Goal: Find specific page/section: Find specific page/section

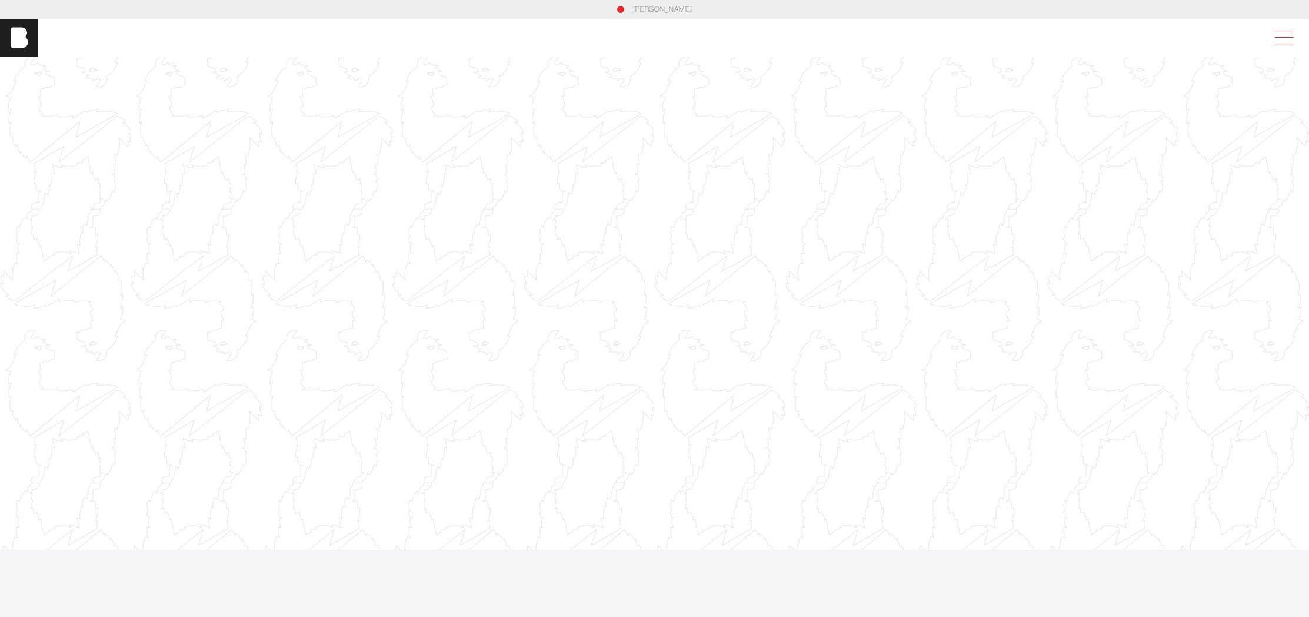
click at [1291, 40] on span at bounding box center [1281, 37] width 27 height 21
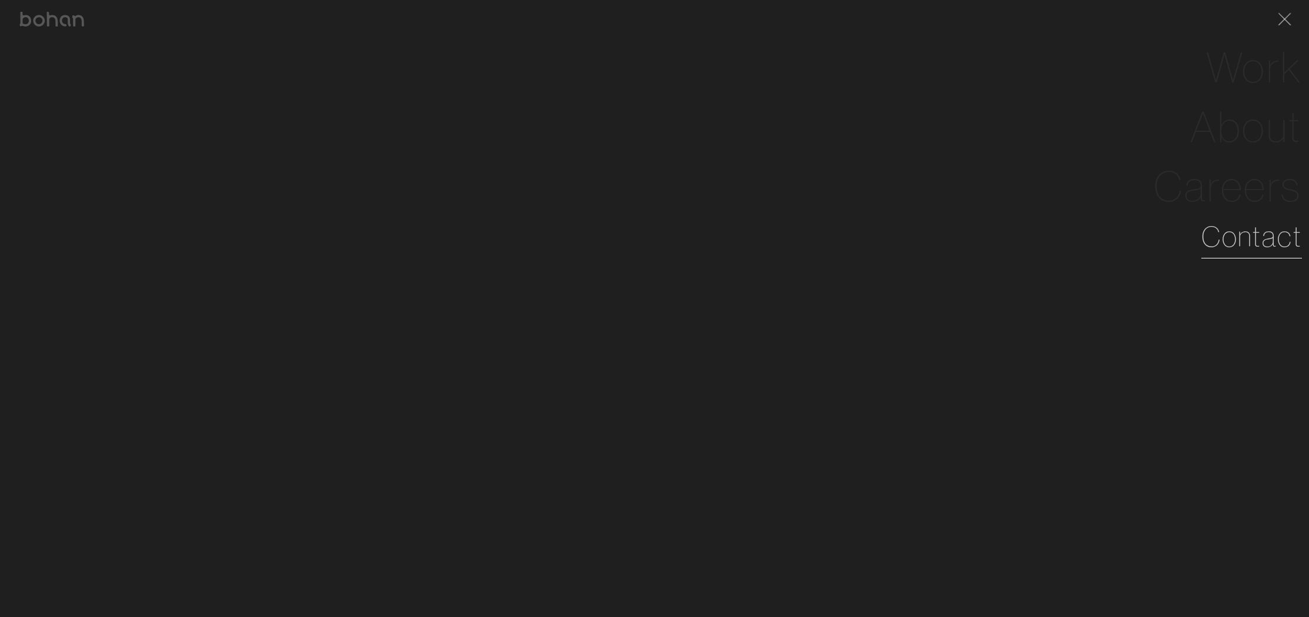
click at [1264, 248] on link "Contact" at bounding box center [1251, 236] width 101 height 42
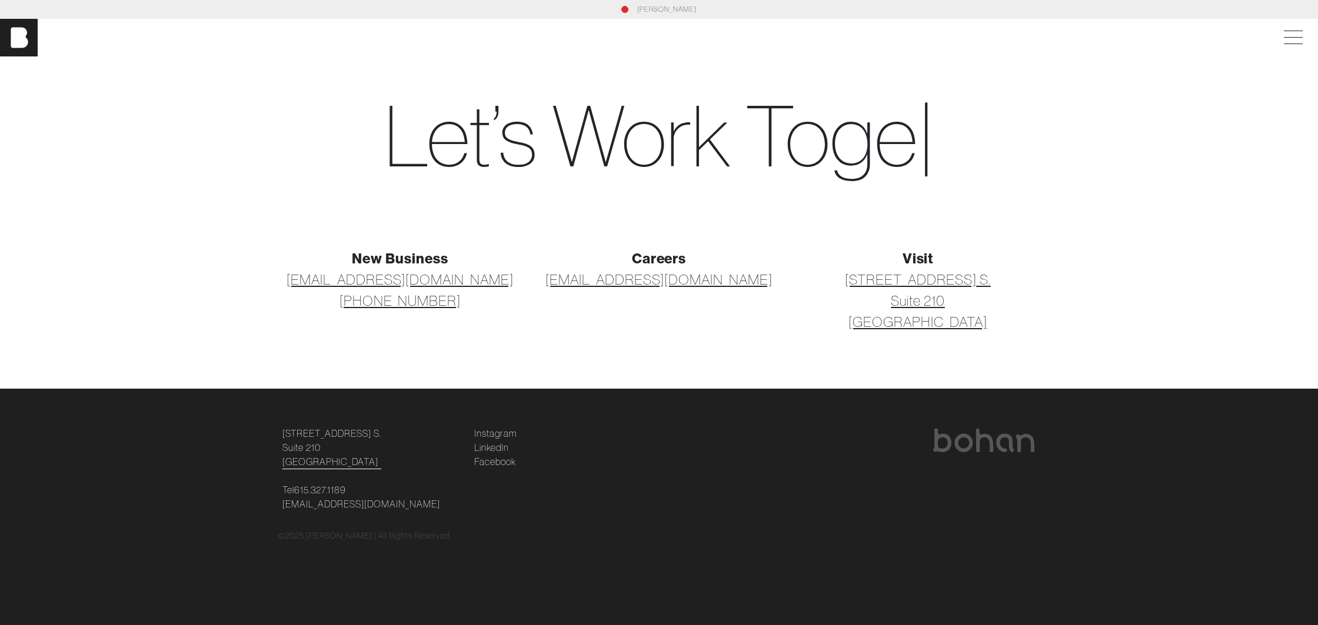
click at [302, 438] on link "124 12th Ave. S. Suite 210 Nashville, TN 37203" at bounding box center [331, 447] width 99 height 42
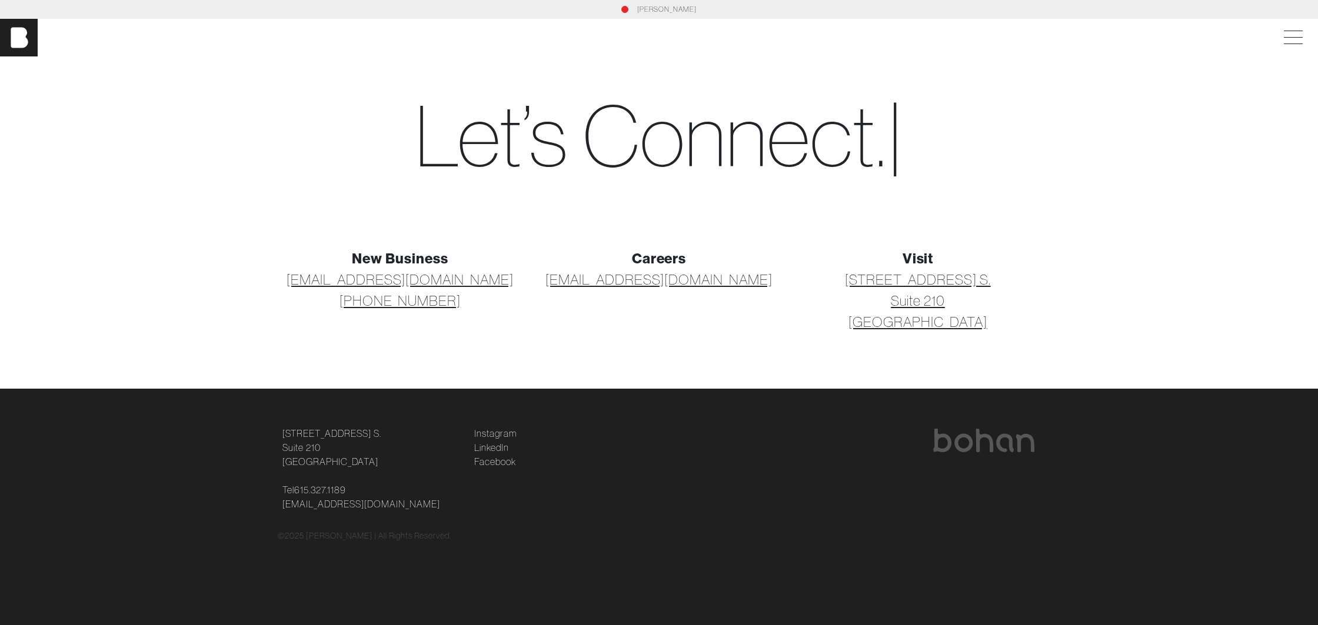
click at [678, 8] on link "[PERSON_NAME]" at bounding box center [666, 9] width 59 height 11
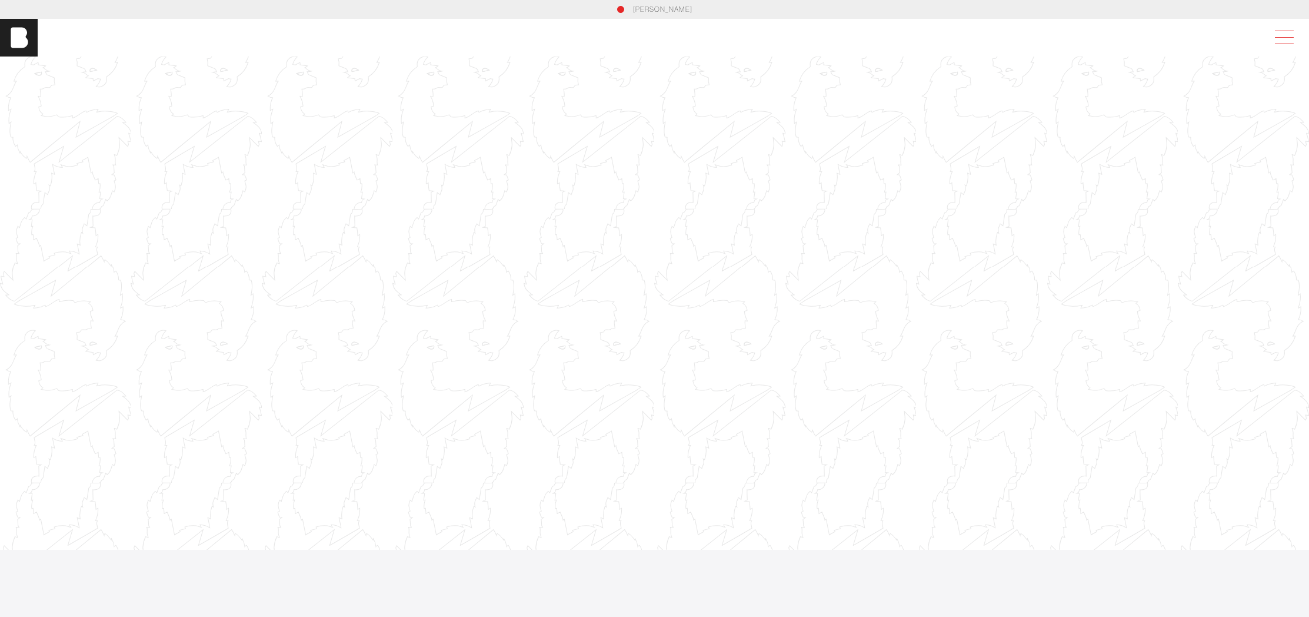
click at [1292, 39] on span at bounding box center [1281, 37] width 27 height 21
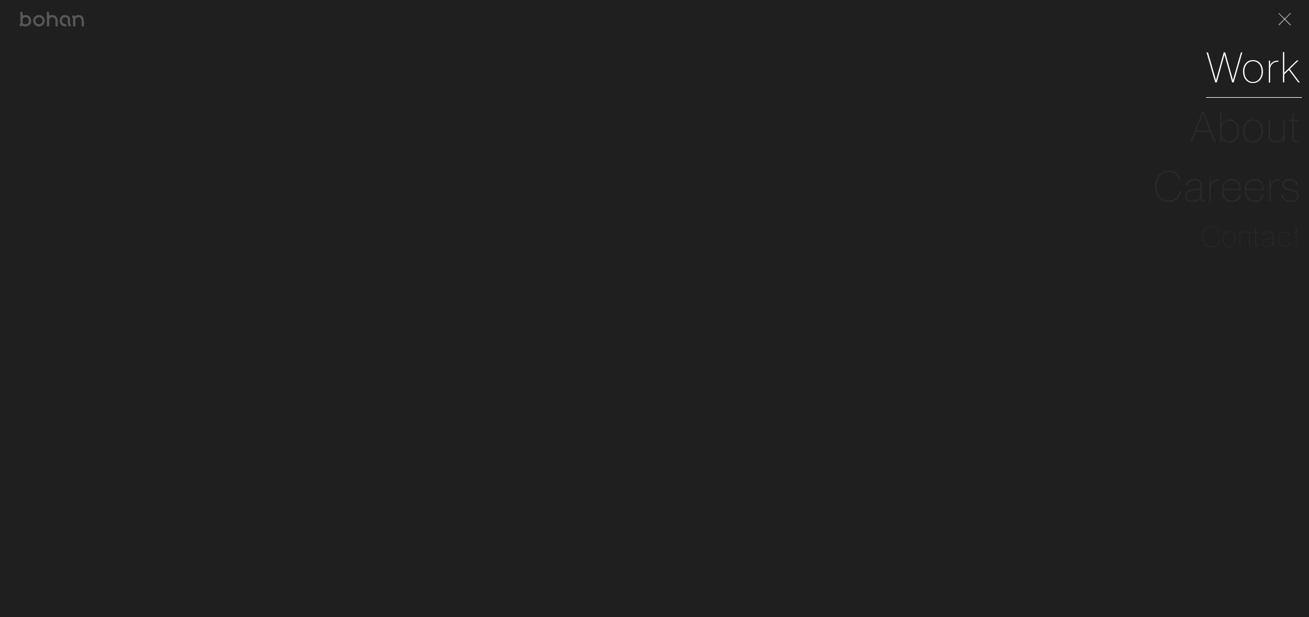
click at [1260, 86] on link "Work" at bounding box center [1254, 67] width 96 height 59
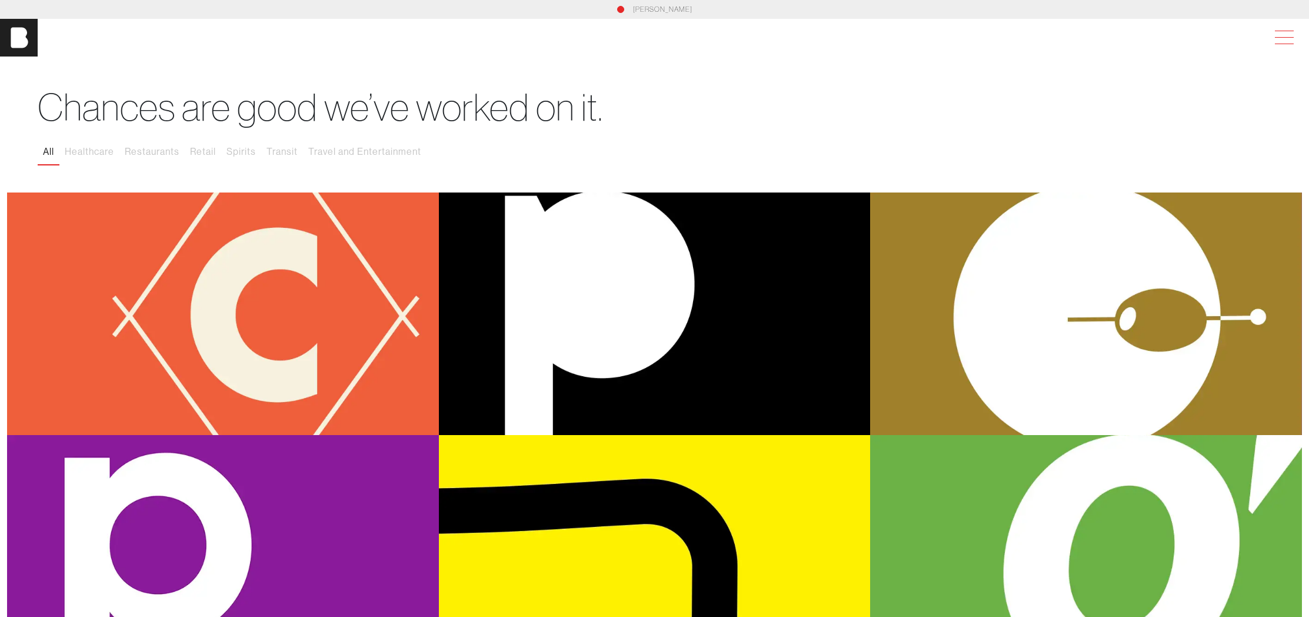
click at [1294, 29] on span at bounding box center [1281, 37] width 27 height 21
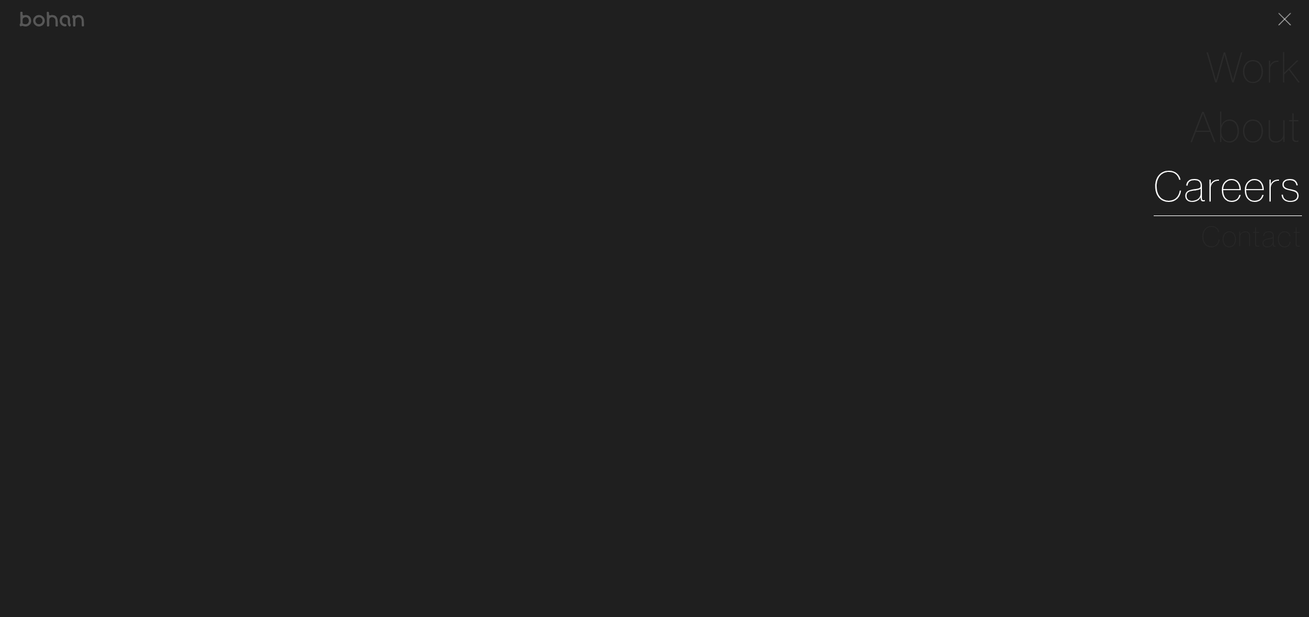
click at [1241, 179] on link "Careers" at bounding box center [1228, 185] width 148 height 59
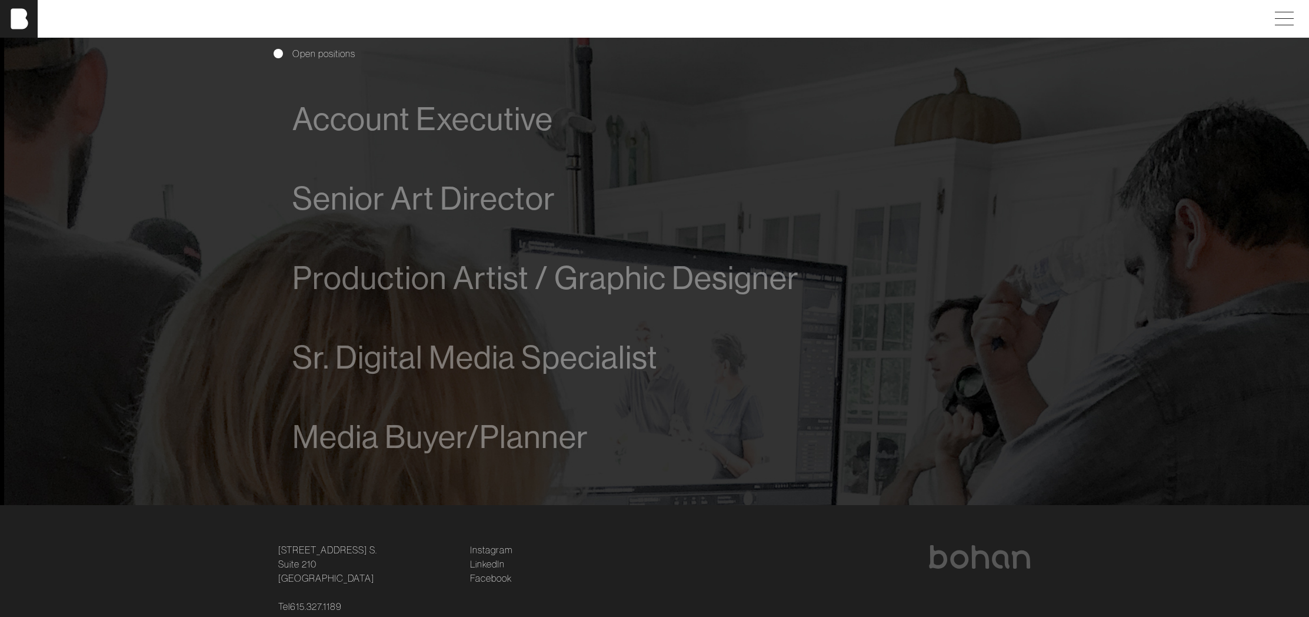
scroll to position [725, 0]
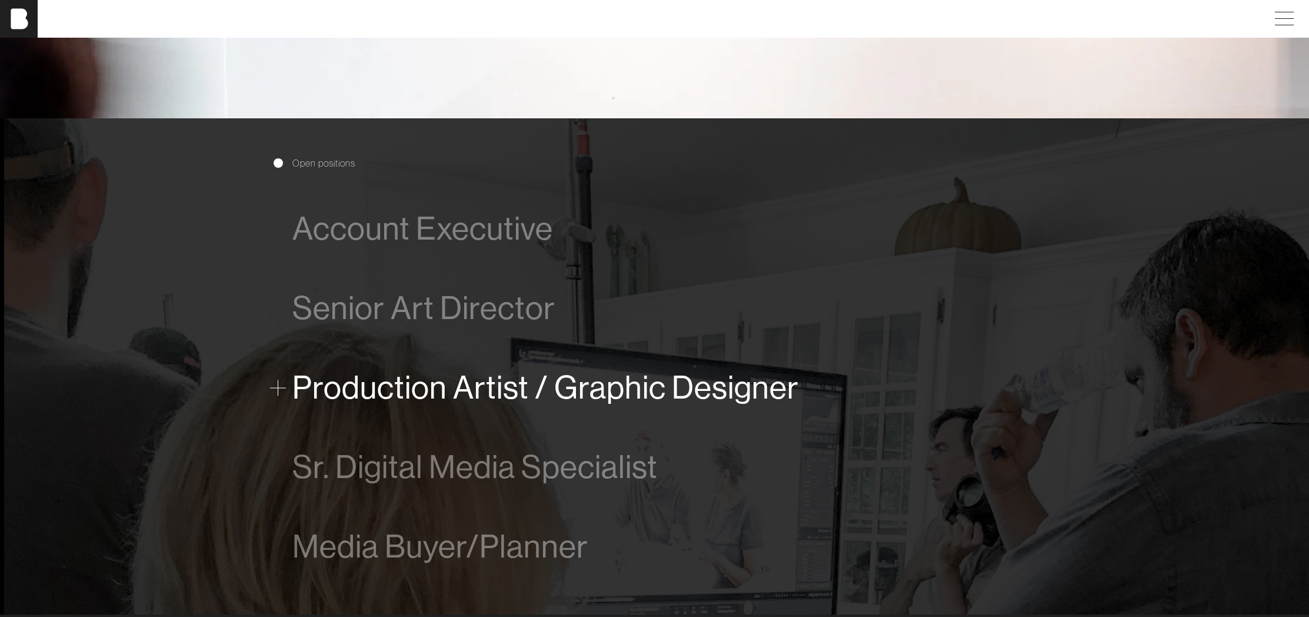
click at [609, 389] on span "Production Artist / Graphic Designer" at bounding box center [545, 387] width 506 height 36
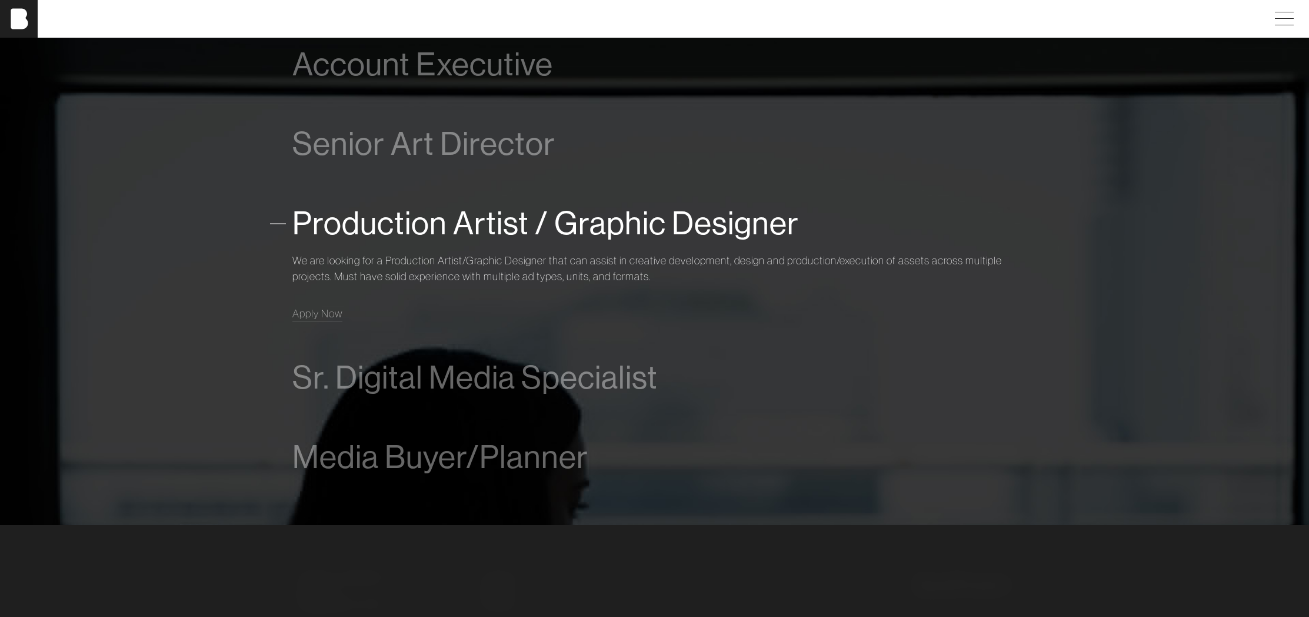
scroll to position [913, 0]
